Goal: Complete application form

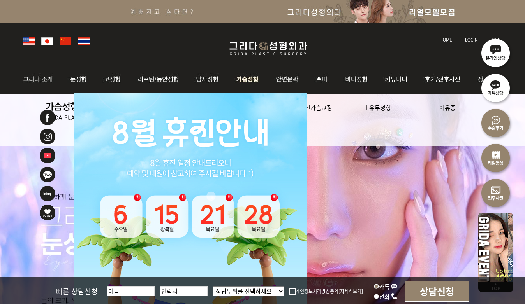
click at [253, 75] on img at bounding box center [248, 79] width 40 height 30
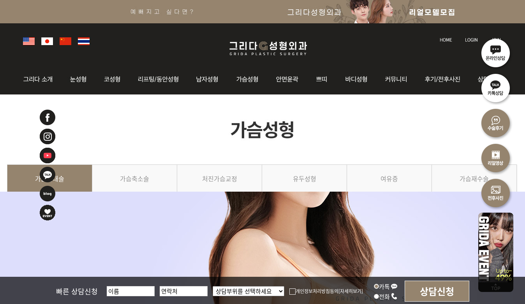
click at [258, 49] on img at bounding box center [268, 48] width 93 height 18
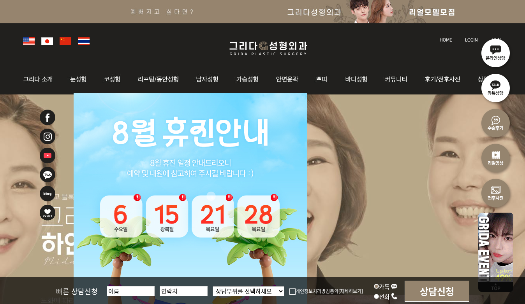
click at [45, 209] on img at bounding box center [47, 212] width 17 height 17
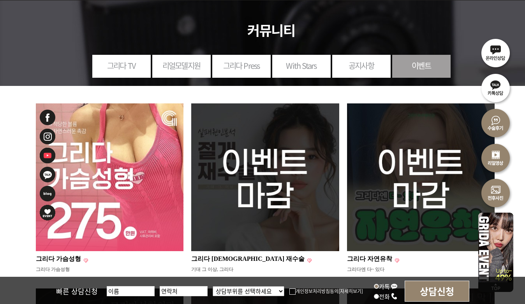
scroll to position [95, 0]
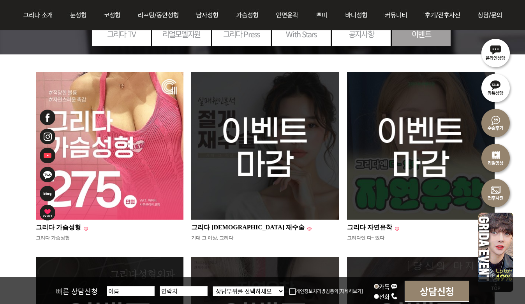
click at [142, 178] on img at bounding box center [110, 146] width 148 height 148
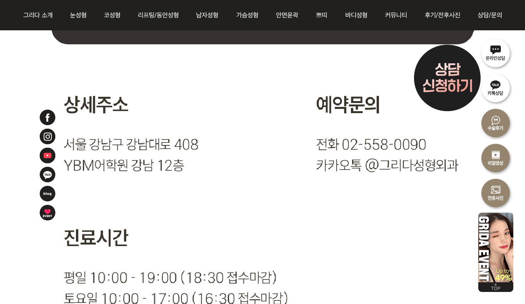
scroll to position [11383, 0]
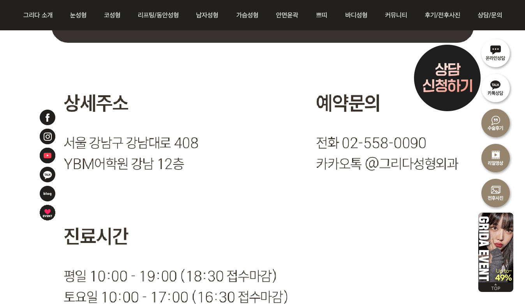
click at [445, 80] on img at bounding box center [447, 78] width 78 height 78
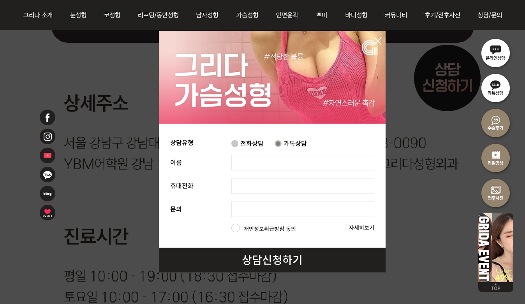
click at [253, 157] on input "text" at bounding box center [302, 163] width 143 height 16
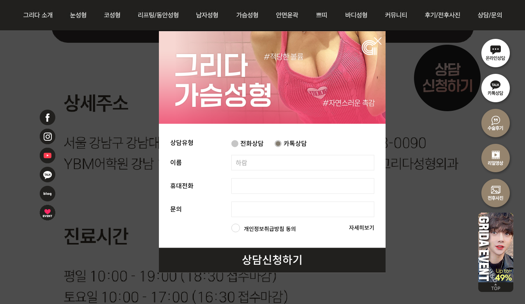
type input "하람"
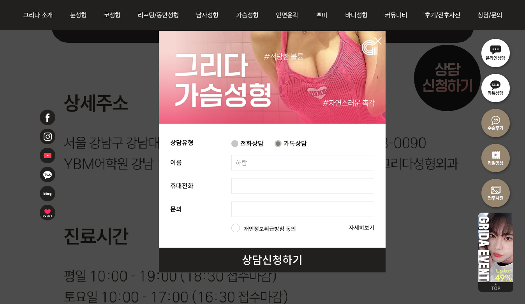
click at [253, 183] on input "tel" at bounding box center [302, 187] width 143 height 16
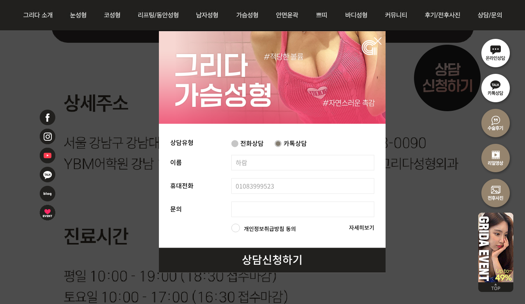
type input "01083999523"
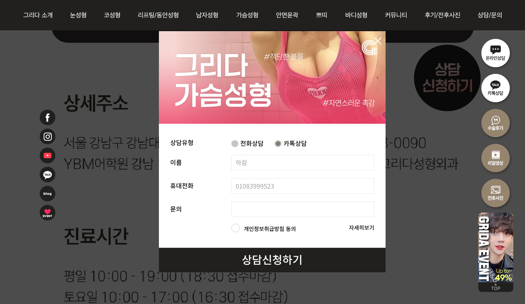
click at [257, 211] on input "text" at bounding box center [302, 210] width 143 height 16
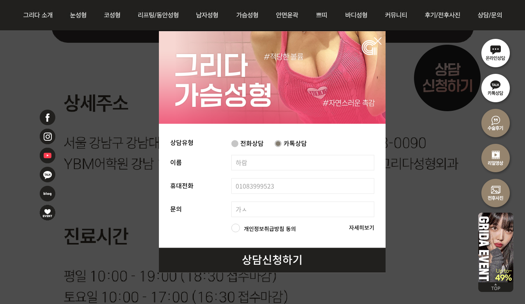
type input "가"
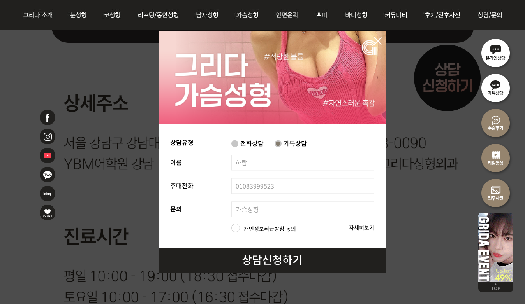
type input "가슴성형"
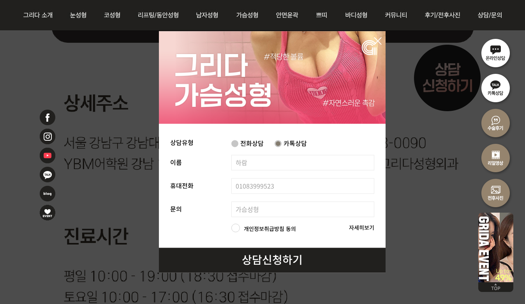
click at [240, 231] on li "개인정보취급방침 동의" at bounding box center [282, 228] width 102 height 7
click at [244, 229] on label "개인정보취급방침 동의" at bounding box center [270, 229] width 52 height 8
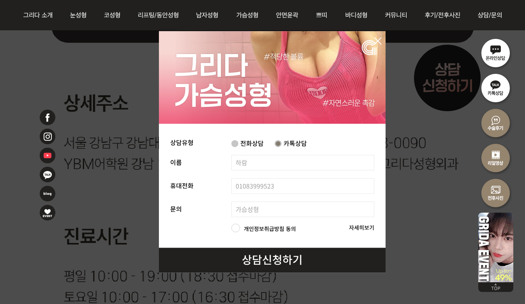
click at [243, 225] on input "개인정보취급방침 동의" at bounding box center [243, 225] width 0 height 0
checkbox input "true"
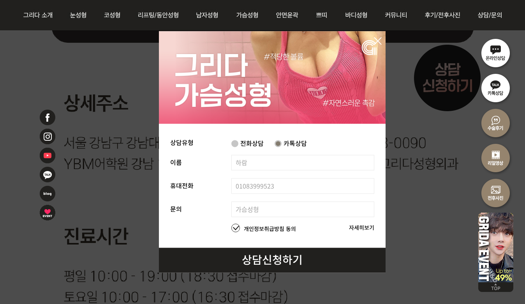
click at [245, 259] on link "상담신청하기" at bounding box center [272, 260] width 61 height 16
